Goal: Information Seeking & Learning: Understand process/instructions

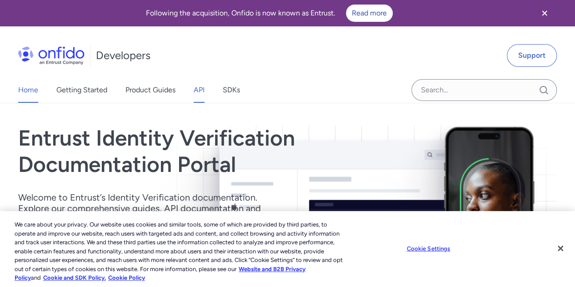
click at [196, 93] on link "API" at bounding box center [199, 89] width 11 height 25
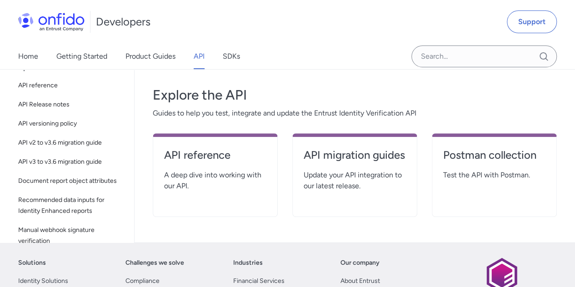
scroll to position [148, 0]
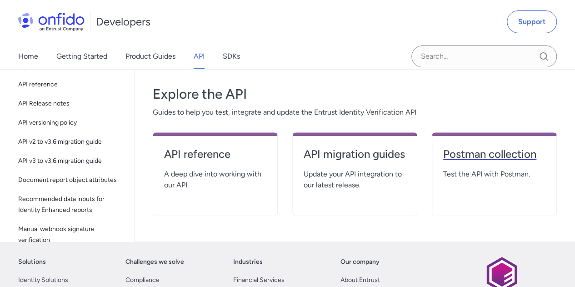
click at [517, 155] on h4 "Postman collection" at bounding box center [494, 154] width 102 height 15
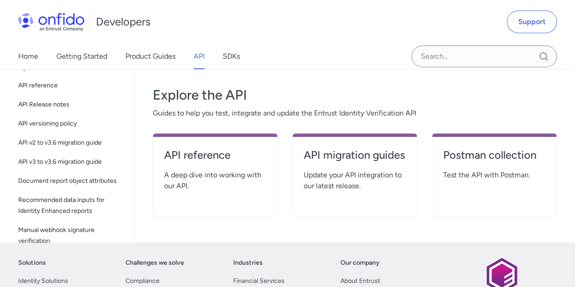
click at [218, 155] on h4 "API reference" at bounding box center [215, 155] width 102 height 15
select select "http"
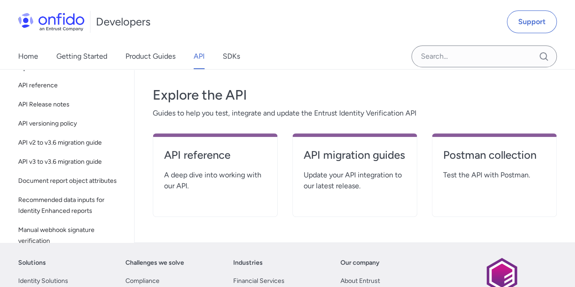
select select "http"
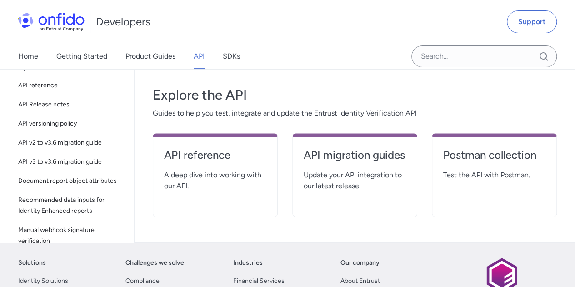
select select "http"
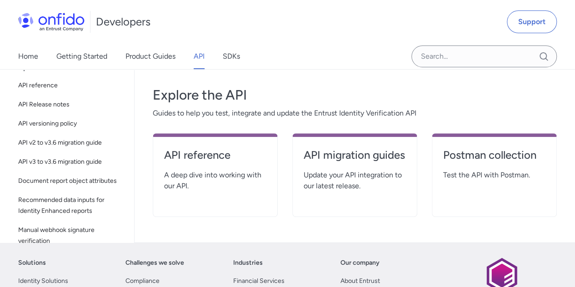
select select "http"
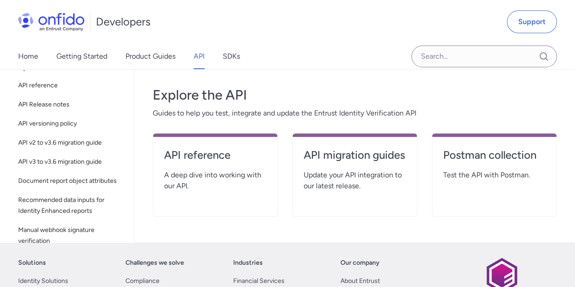
select select "http"
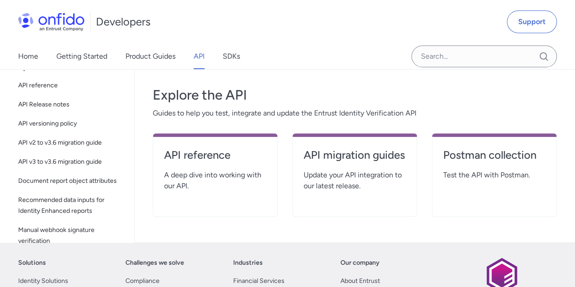
select select "http"
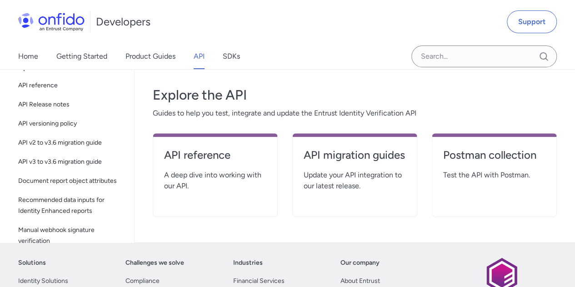
select select "http"
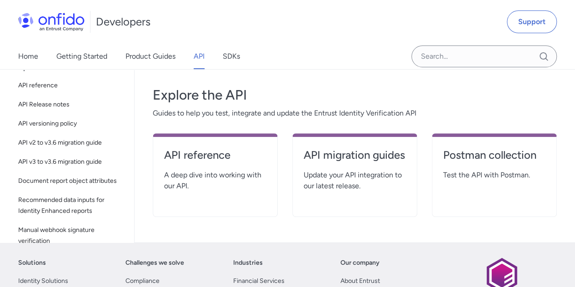
select select "http"
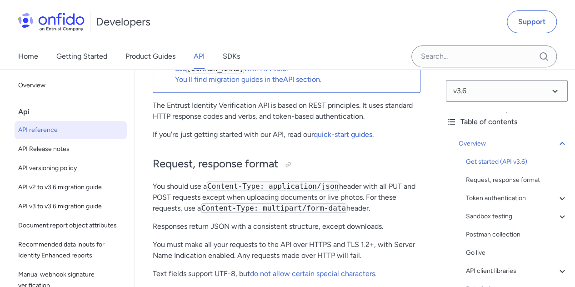
scroll to position [153, 0]
click at [362, 130] on link "quick-start guides" at bounding box center [343, 134] width 59 height 9
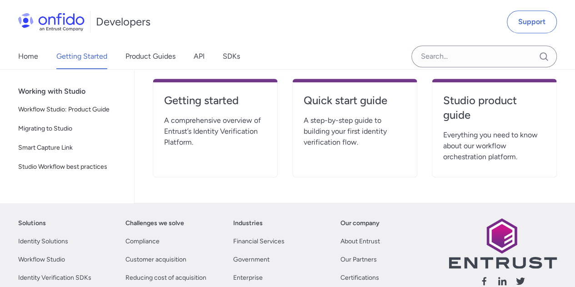
scroll to position [261, 0]
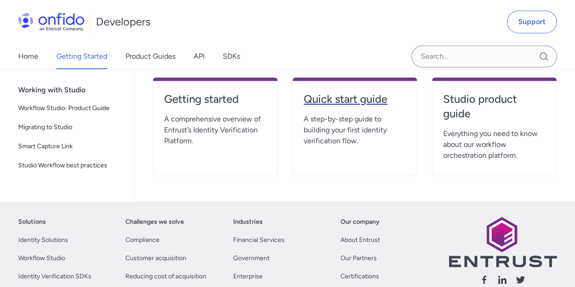
click at [342, 96] on h4 "Quick start guide" at bounding box center [355, 99] width 102 height 15
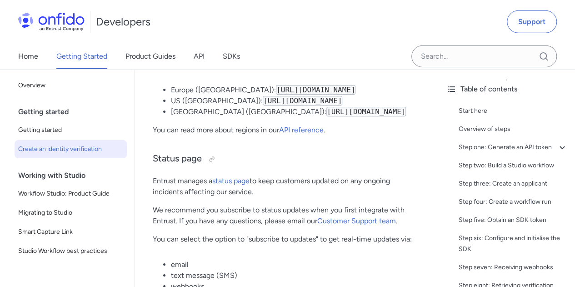
scroll to position [4909, 0]
drag, startPoint x: 326, startPoint y: 182, endPoint x: 324, endPoint y: 188, distance: 6.6
click at [315, 197] on p "Entrust manages a status page to keep customers updated on any ongoing incident…" at bounding box center [287, 186] width 268 height 22
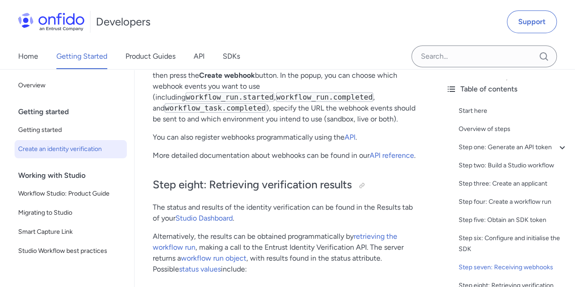
scroll to position [3260, 0]
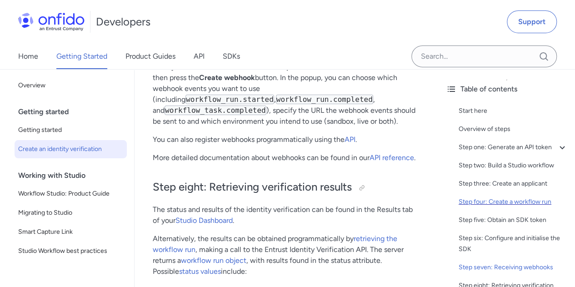
click at [492, 207] on div "Step four: Create a workflow run" at bounding box center [513, 201] width 109 height 11
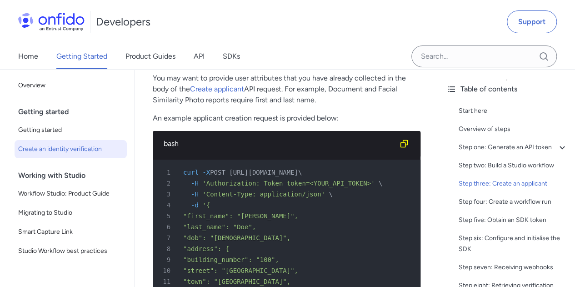
scroll to position [1554, 0]
click at [210, 89] on link "Create applicant" at bounding box center [217, 89] width 54 height 9
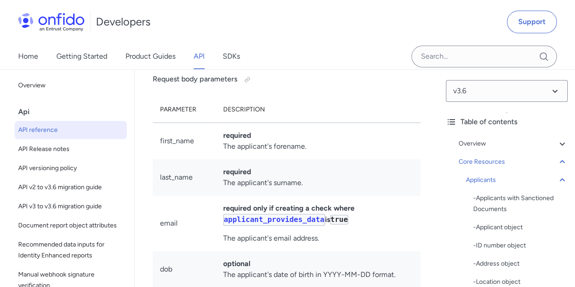
scroll to position [14356, 0]
